Goal: Use online tool/utility: Use online tool/utility

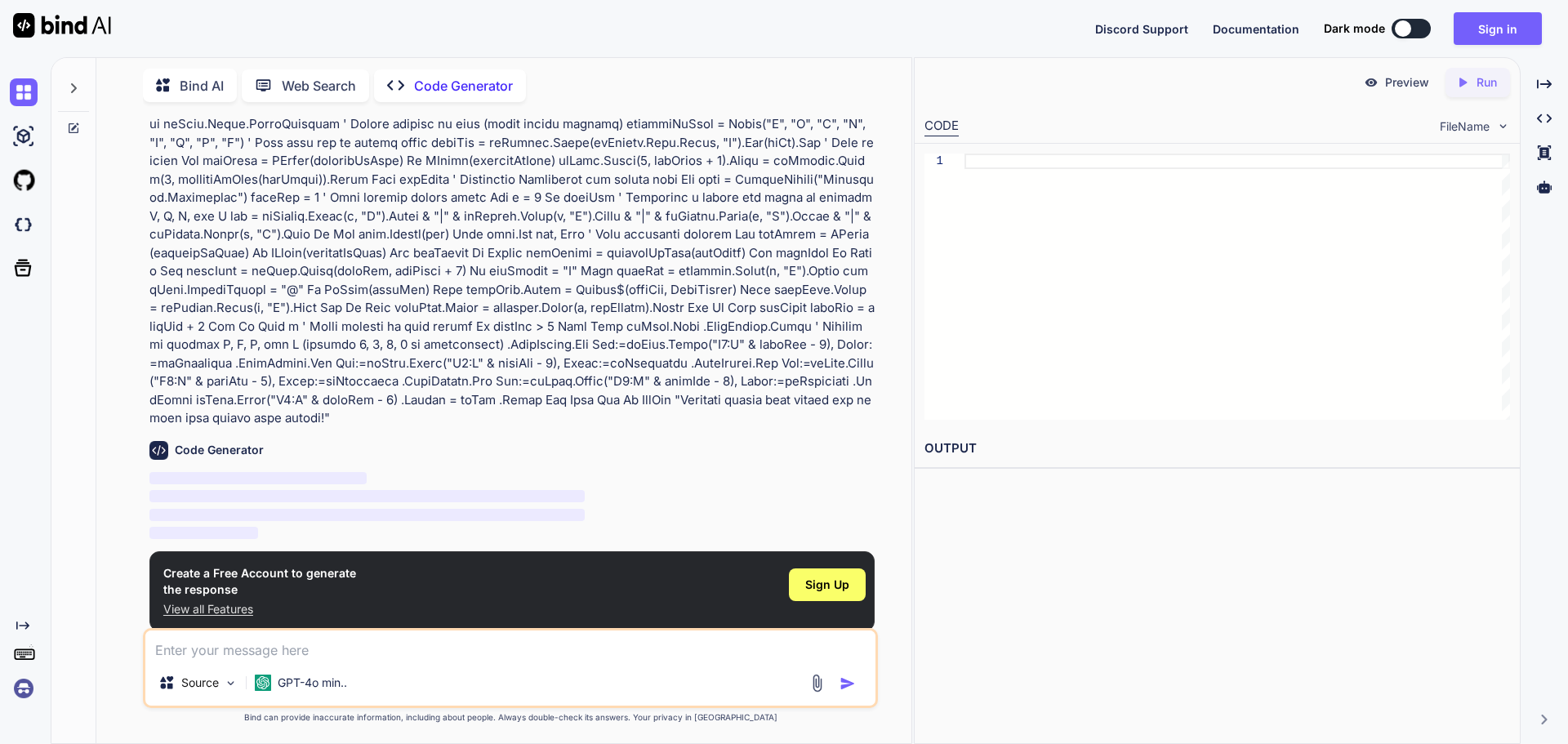
scroll to position [124, 0]
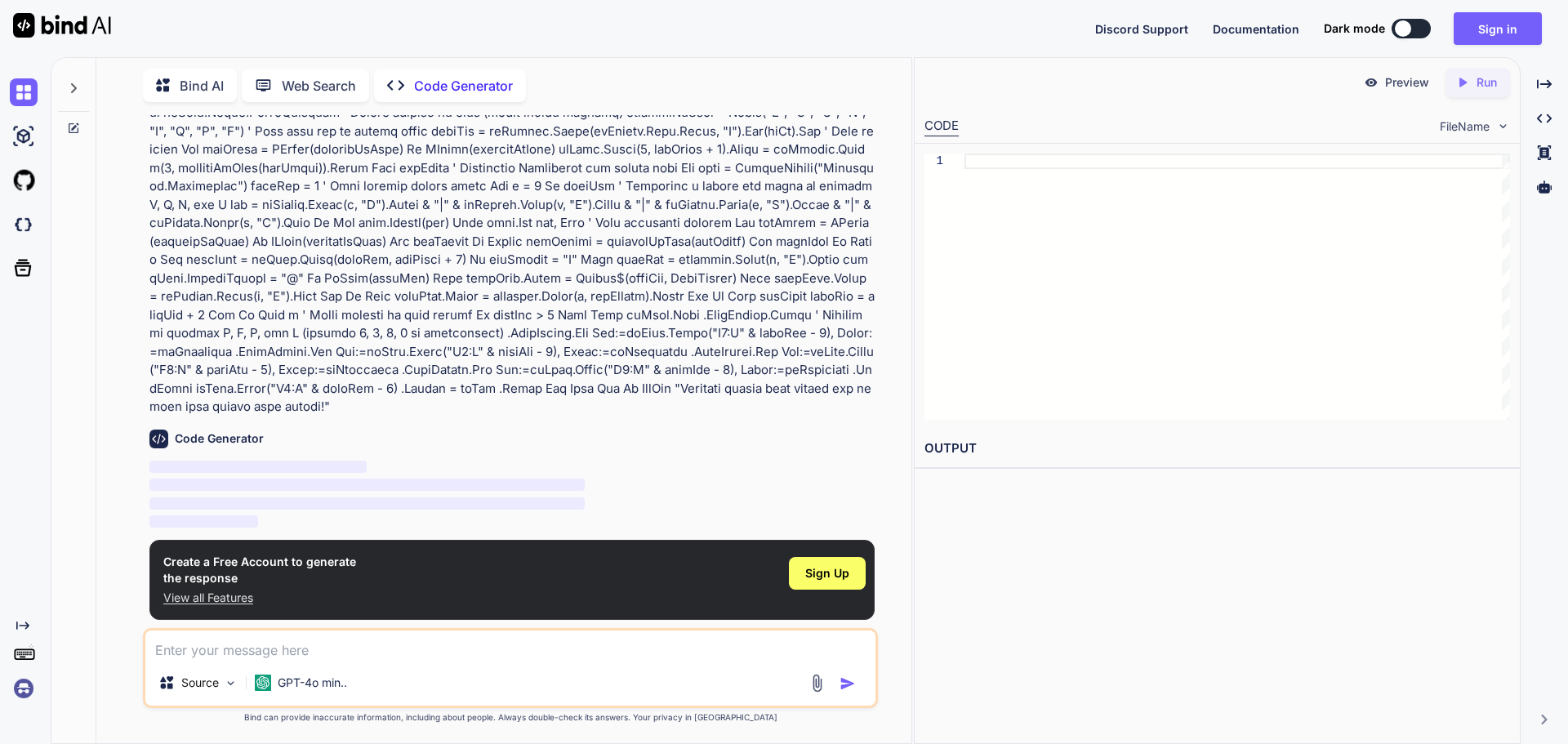
type textarea "x"
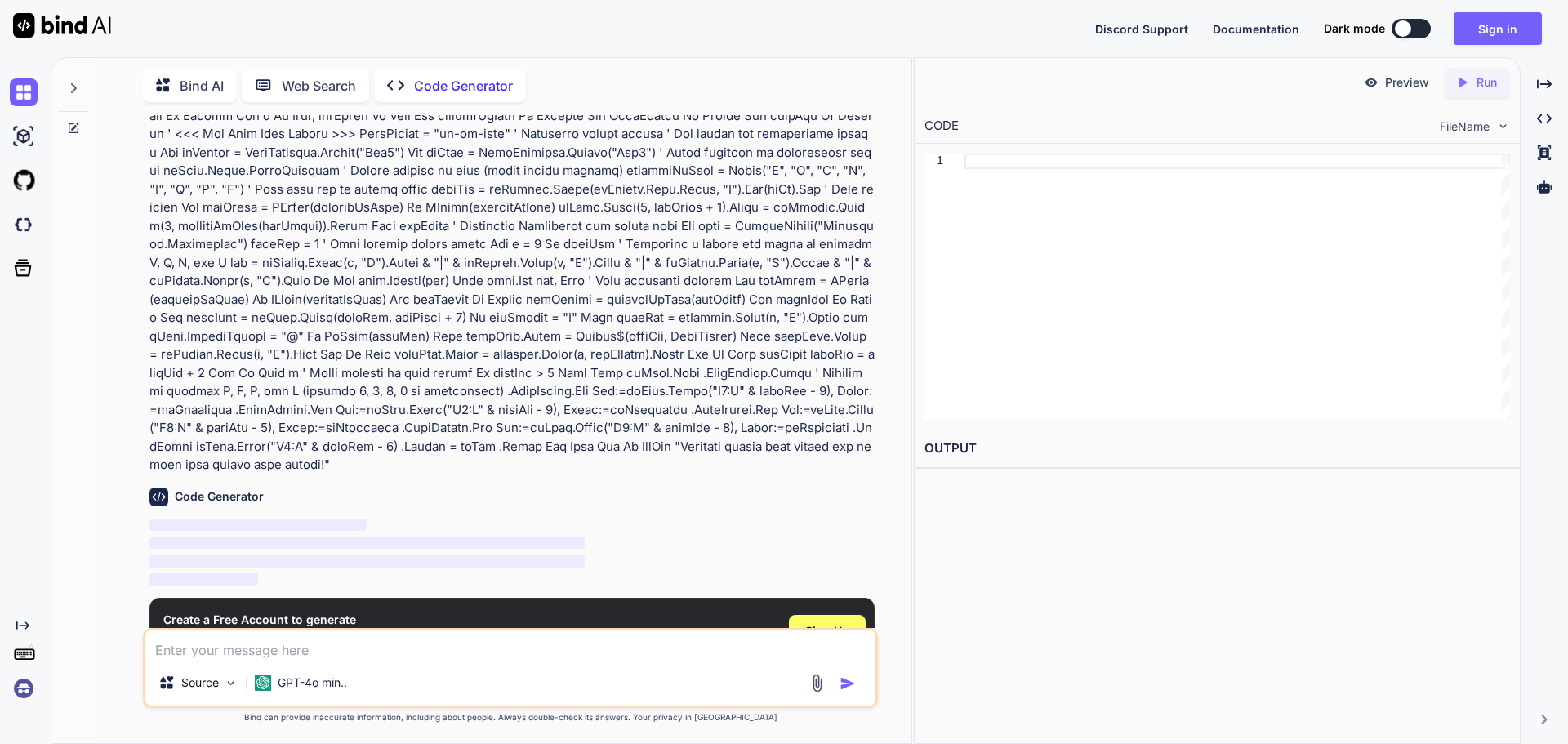
scroll to position [124, 0]
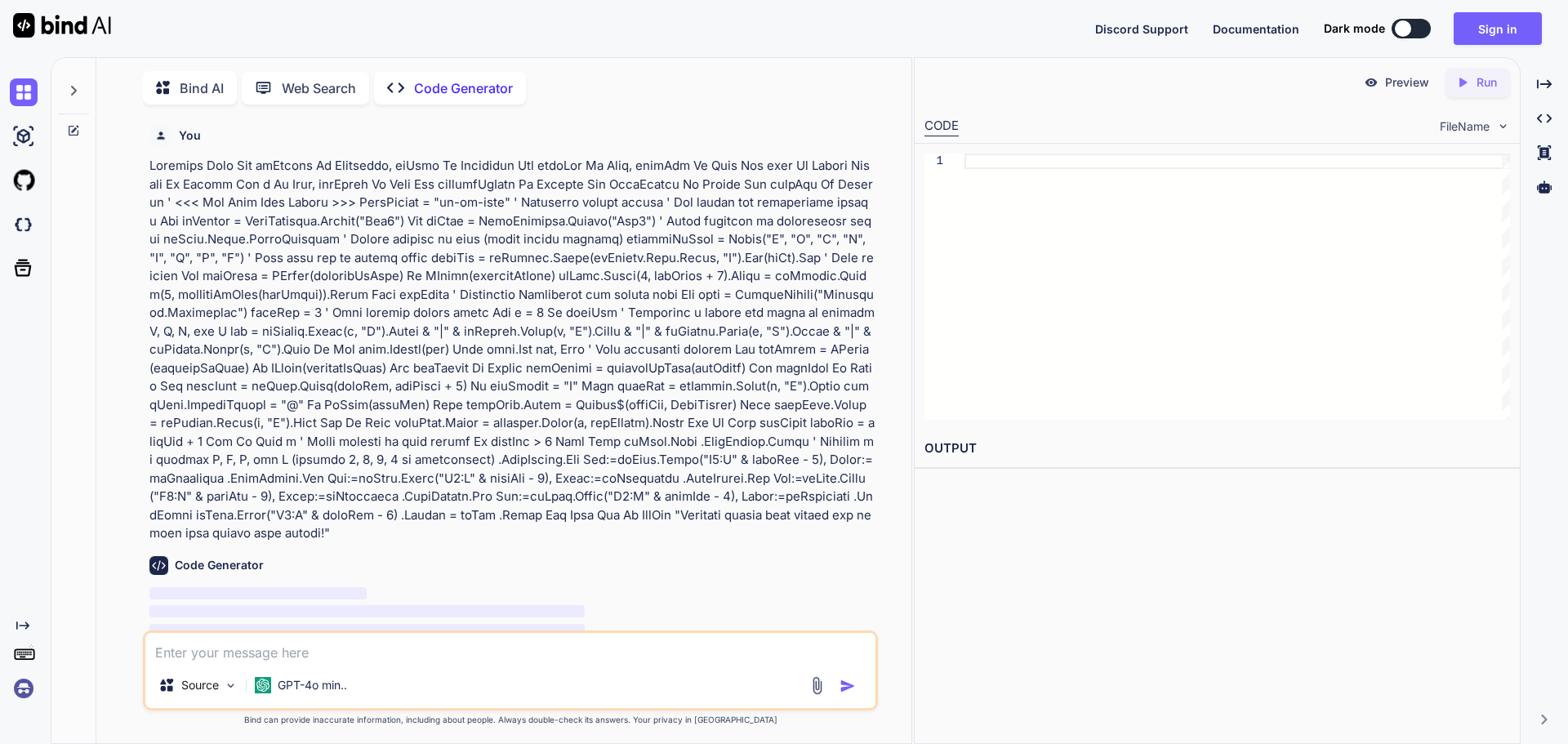
scroll to position [7, 0]
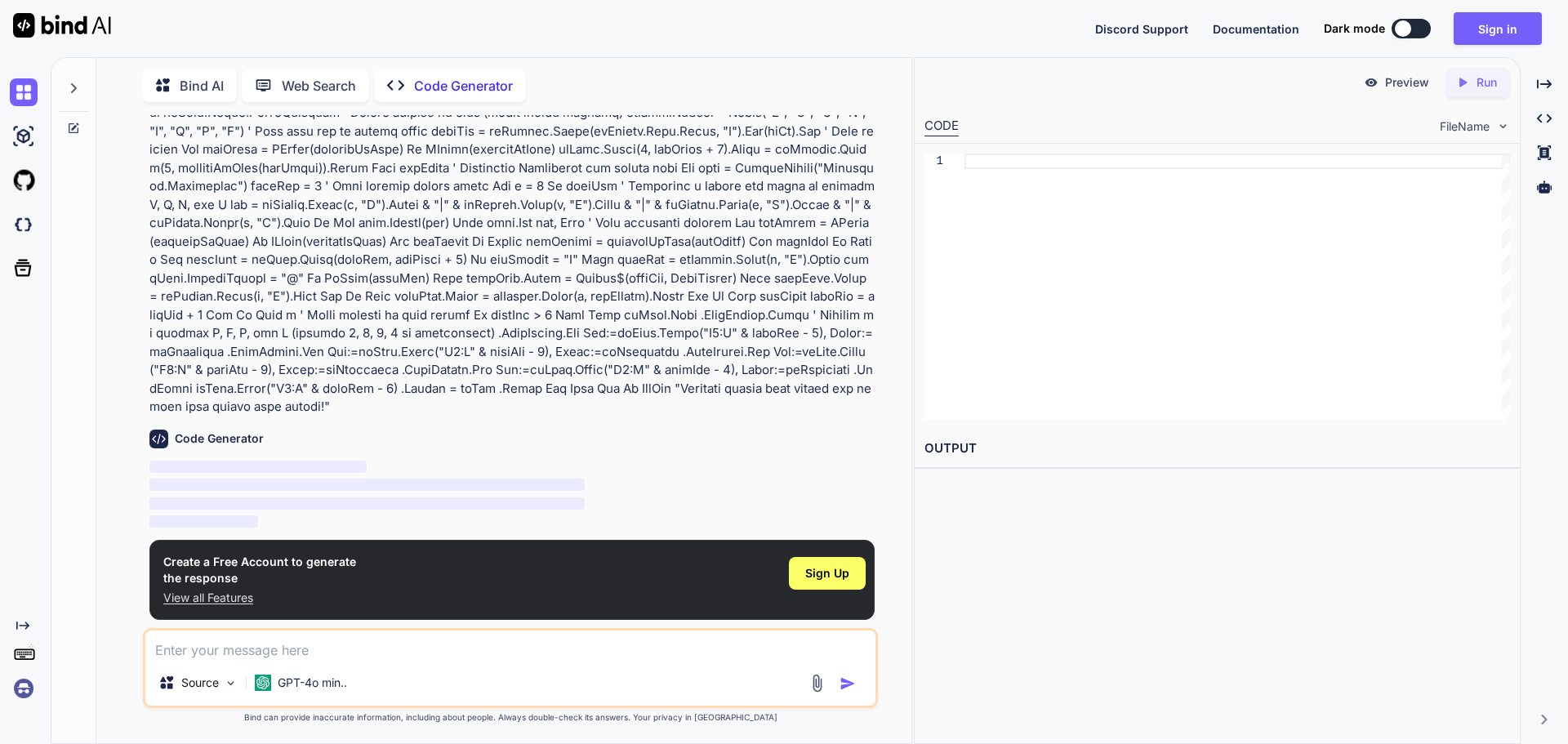
type textarea "x"
